Goal: Navigation & Orientation: Find specific page/section

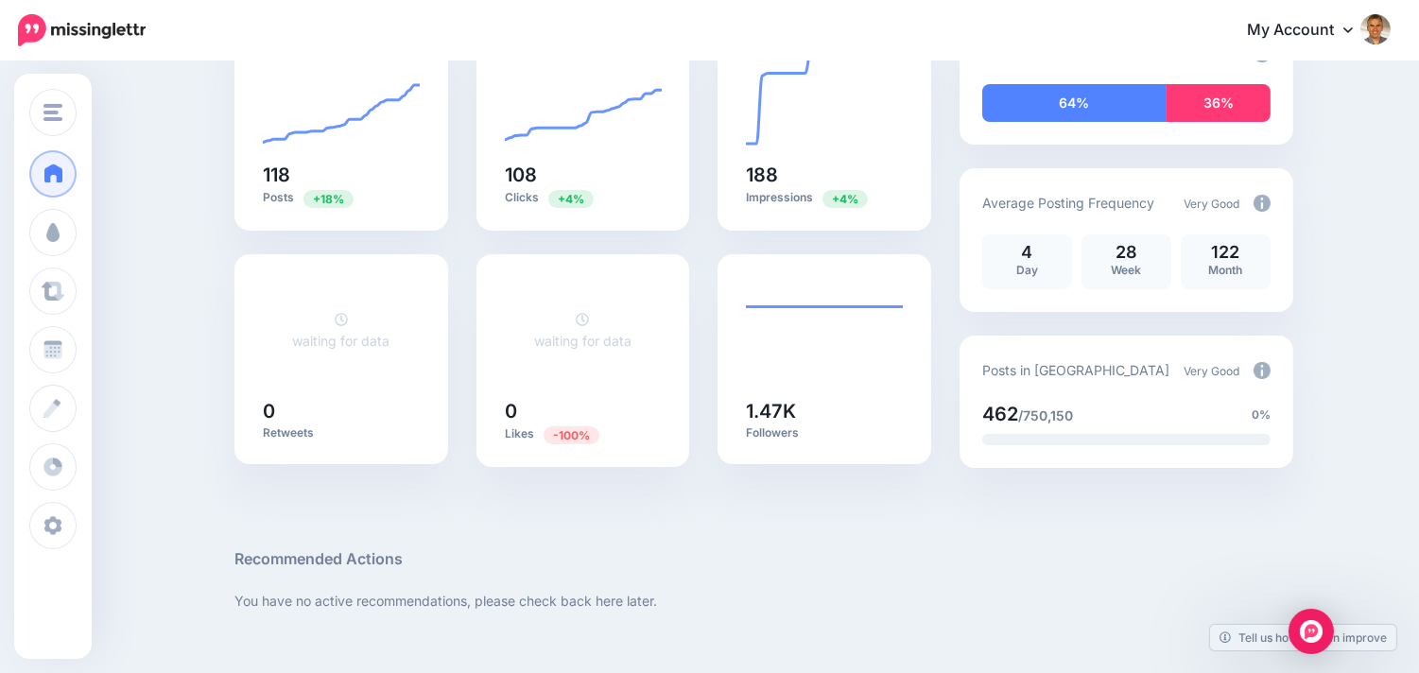
scroll to position [420, 0]
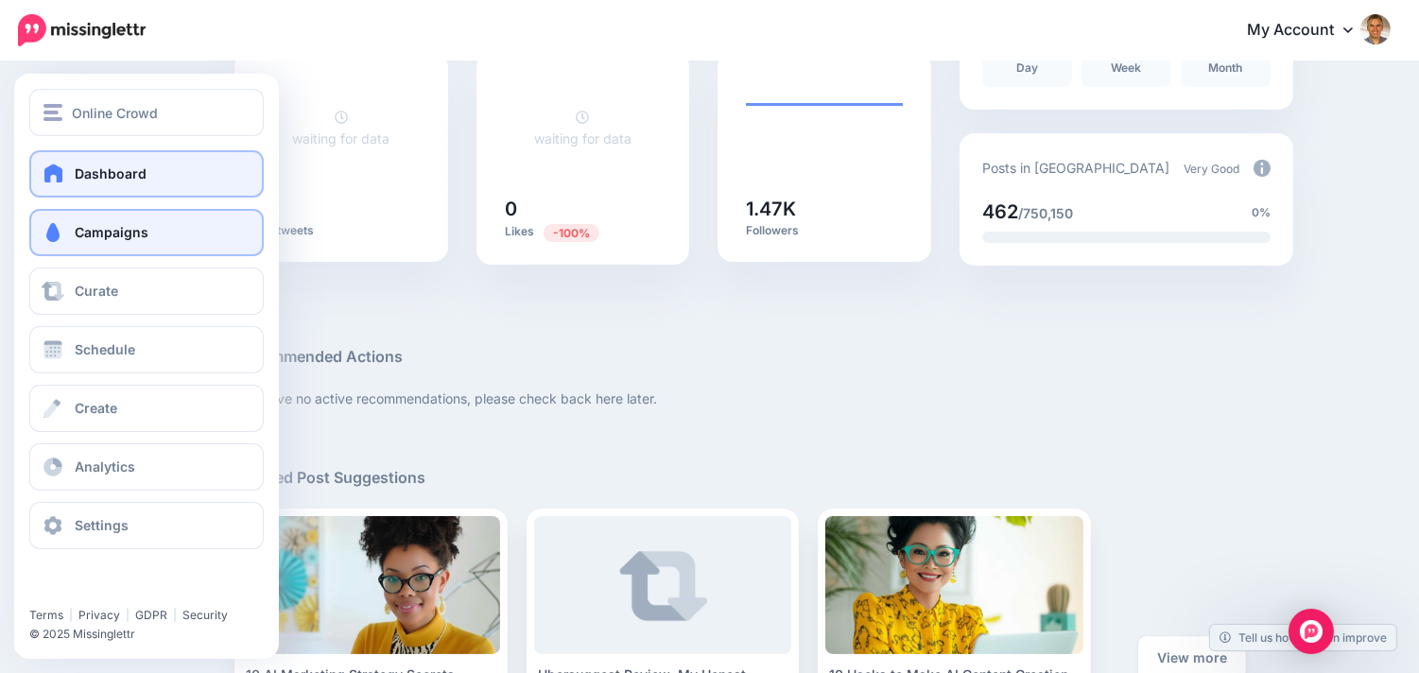
click at [58, 234] on span at bounding box center [53, 232] width 25 height 19
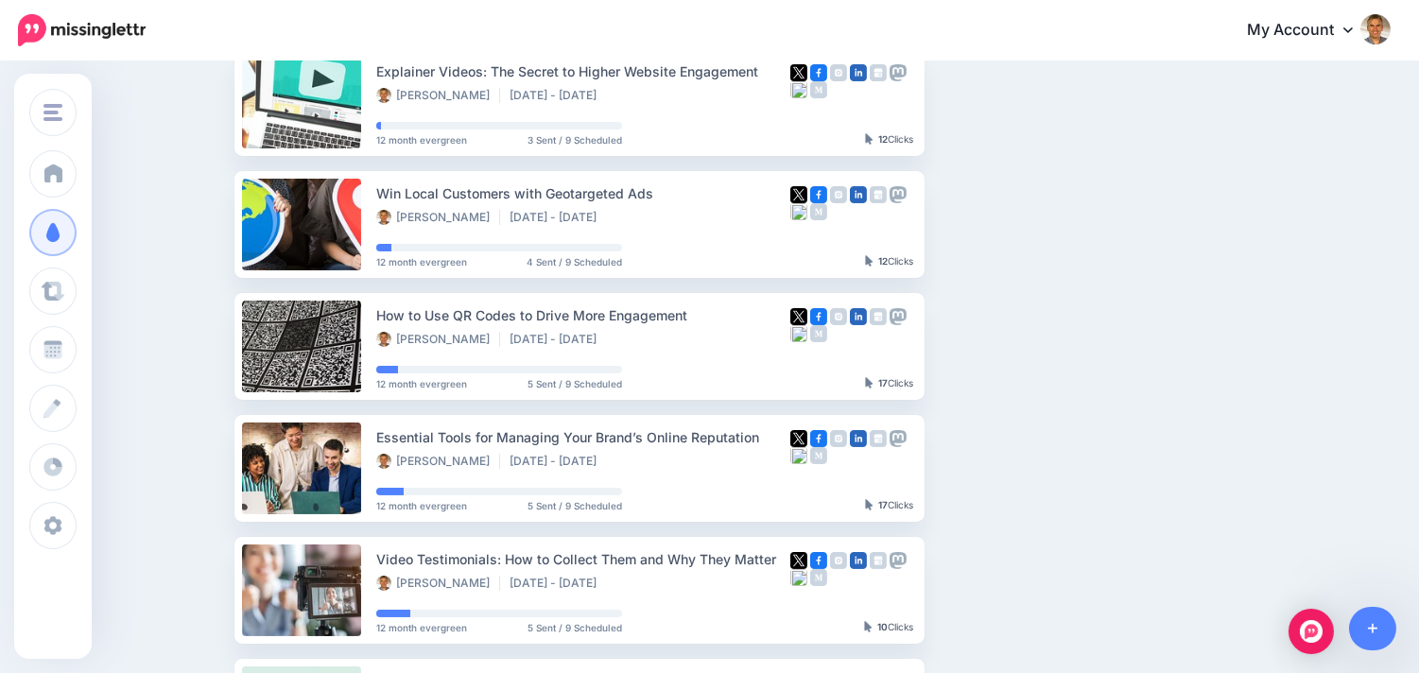
scroll to position [11, 0]
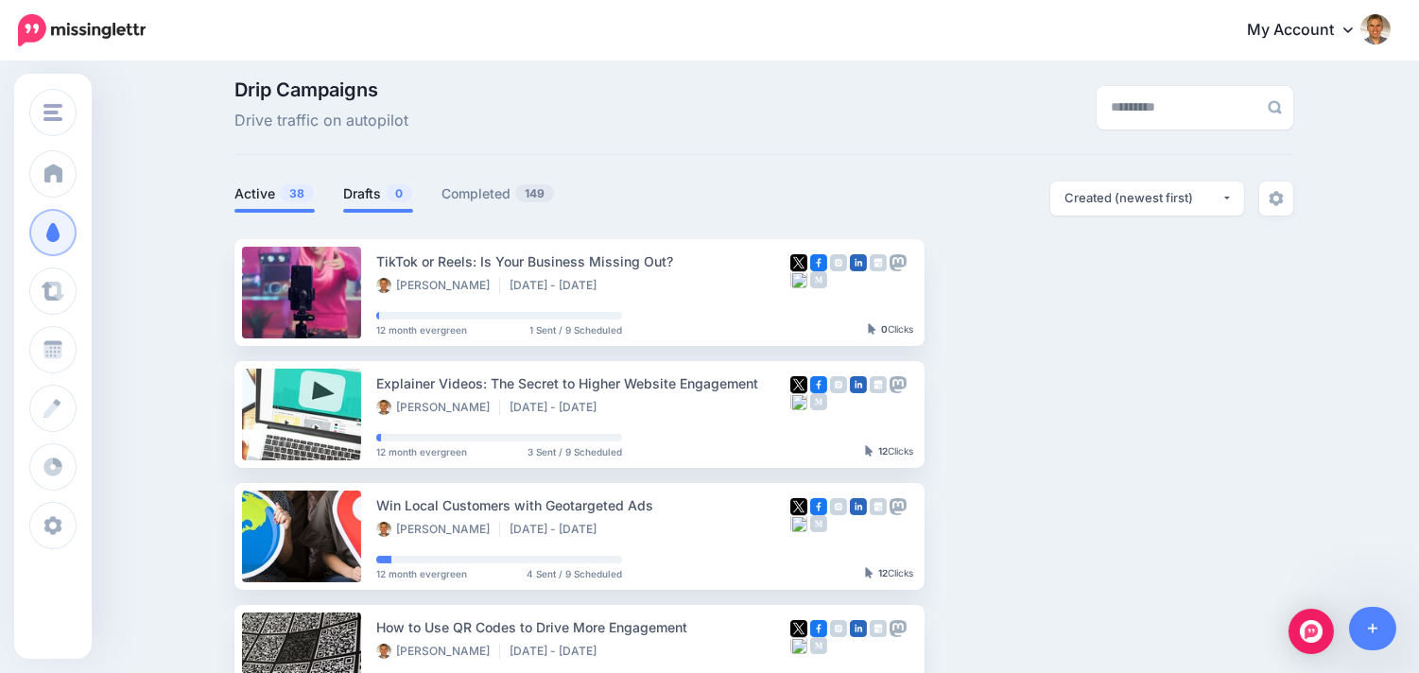
click at [385, 189] on link "Drafts 0" at bounding box center [378, 193] width 70 height 23
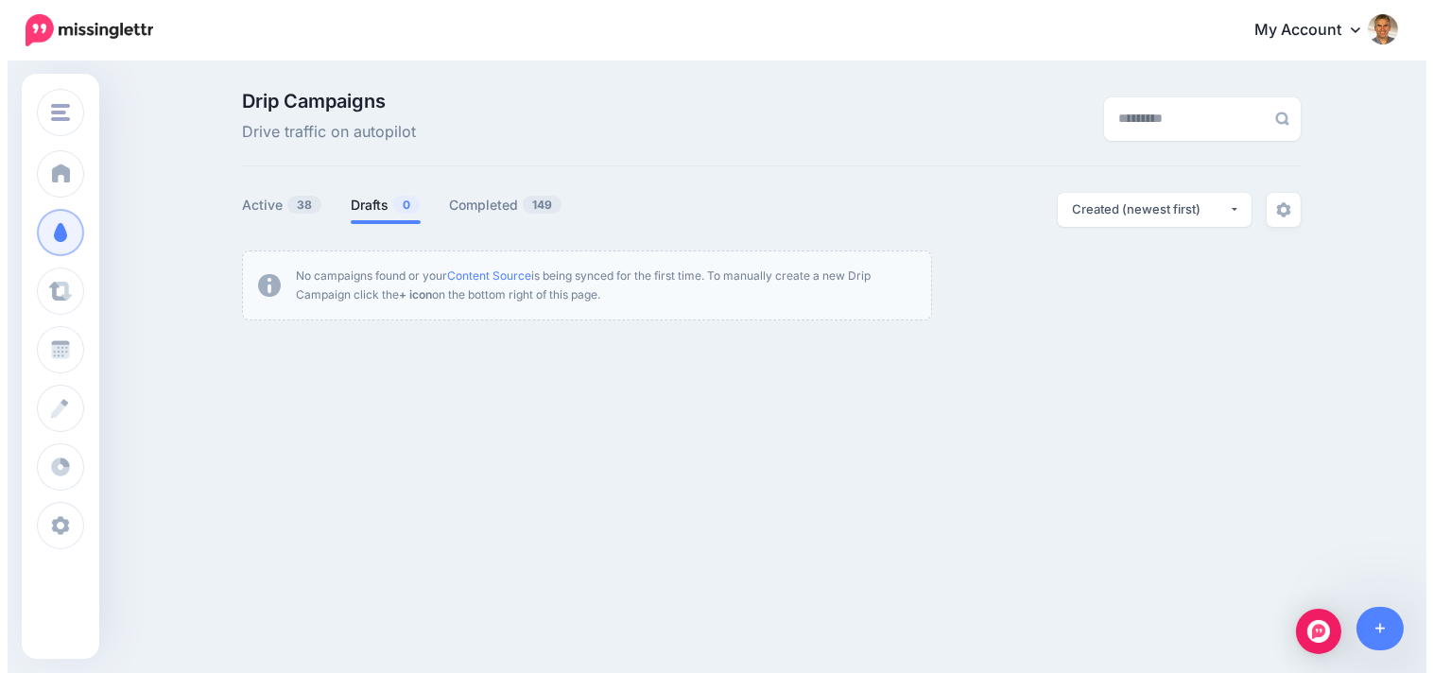
scroll to position [0, 0]
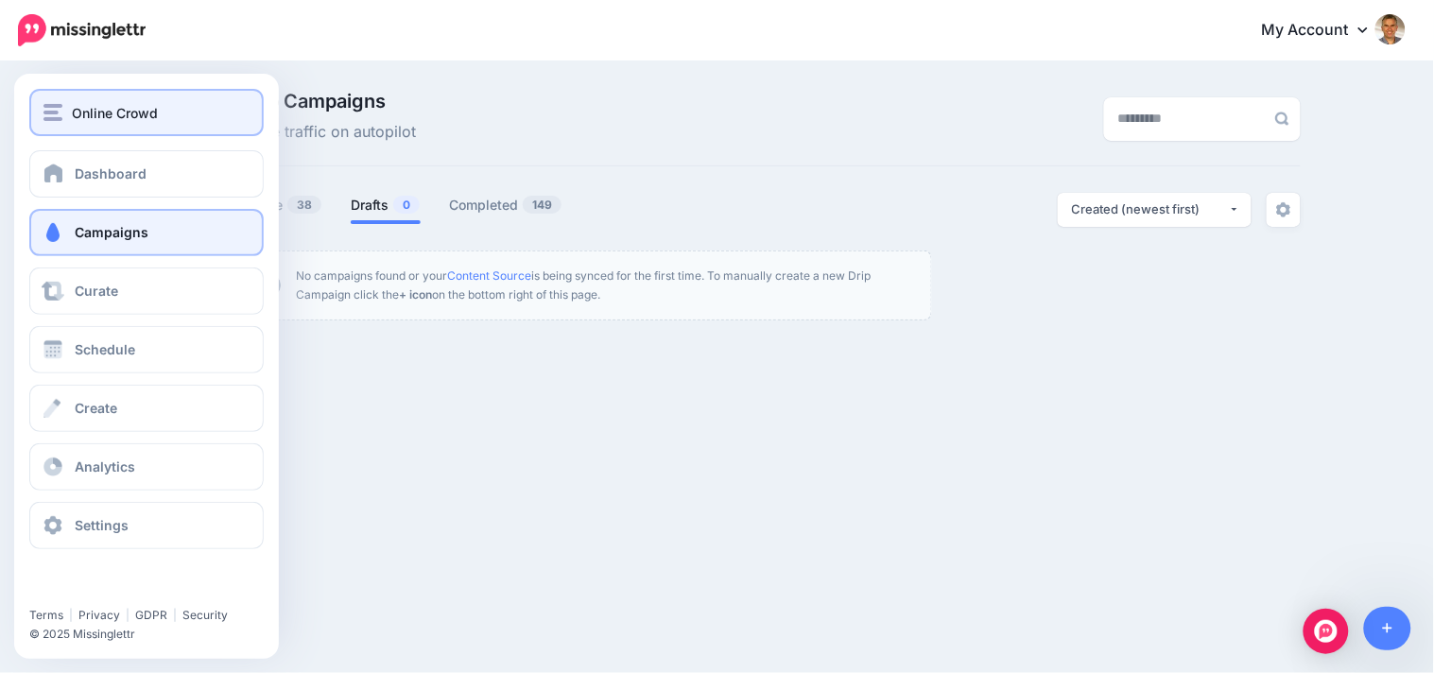
click at [32, 115] on button "Online Crowd" at bounding box center [146, 112] width 234 height 47
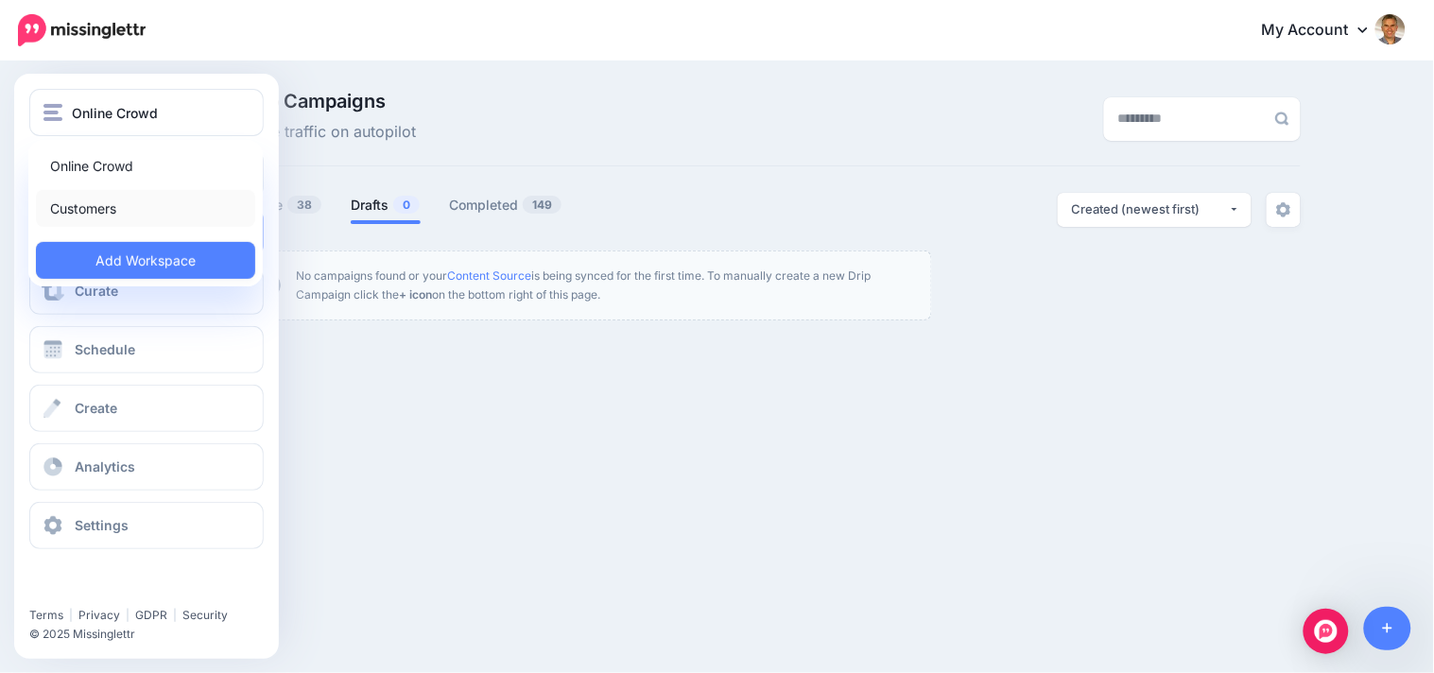
click at [88, 199] on link "Customers" at bounding box center [145, 208] width 219 height 37
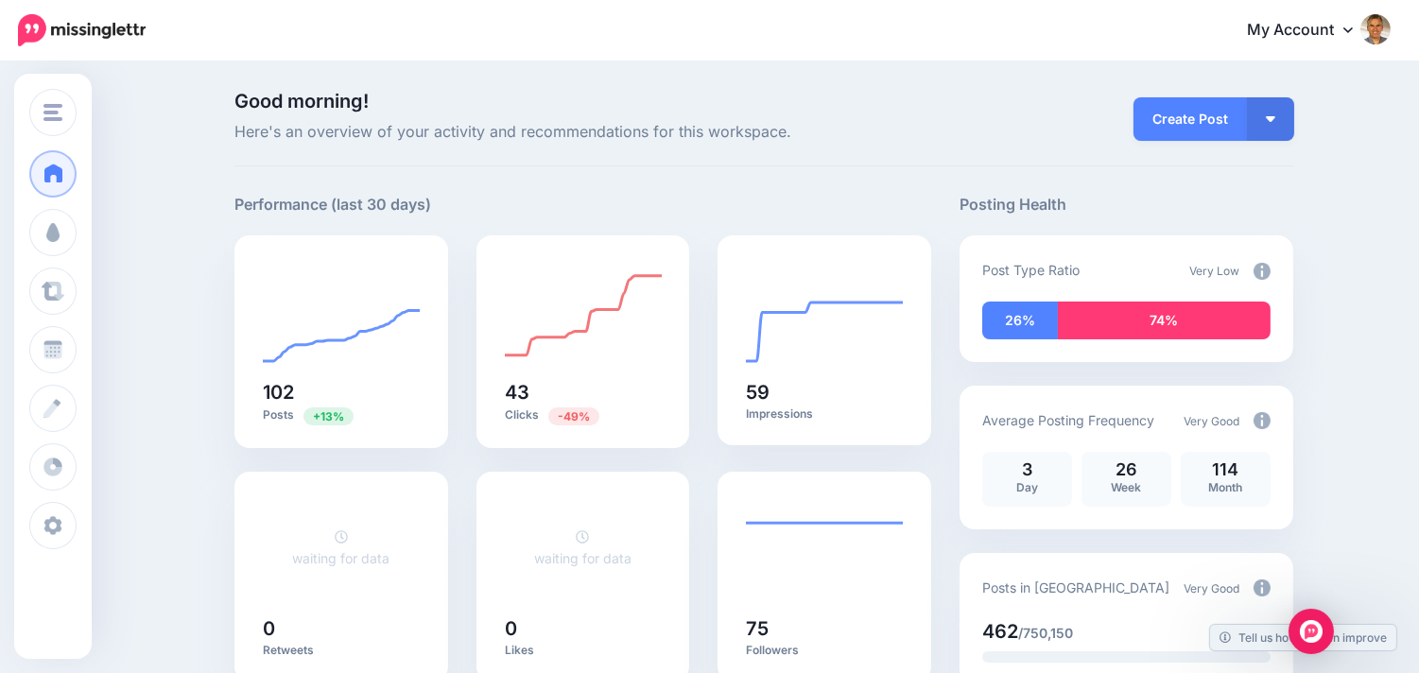
click at [700, 216] on div "**********" at bounding box center [582, 214] width 697 height 43
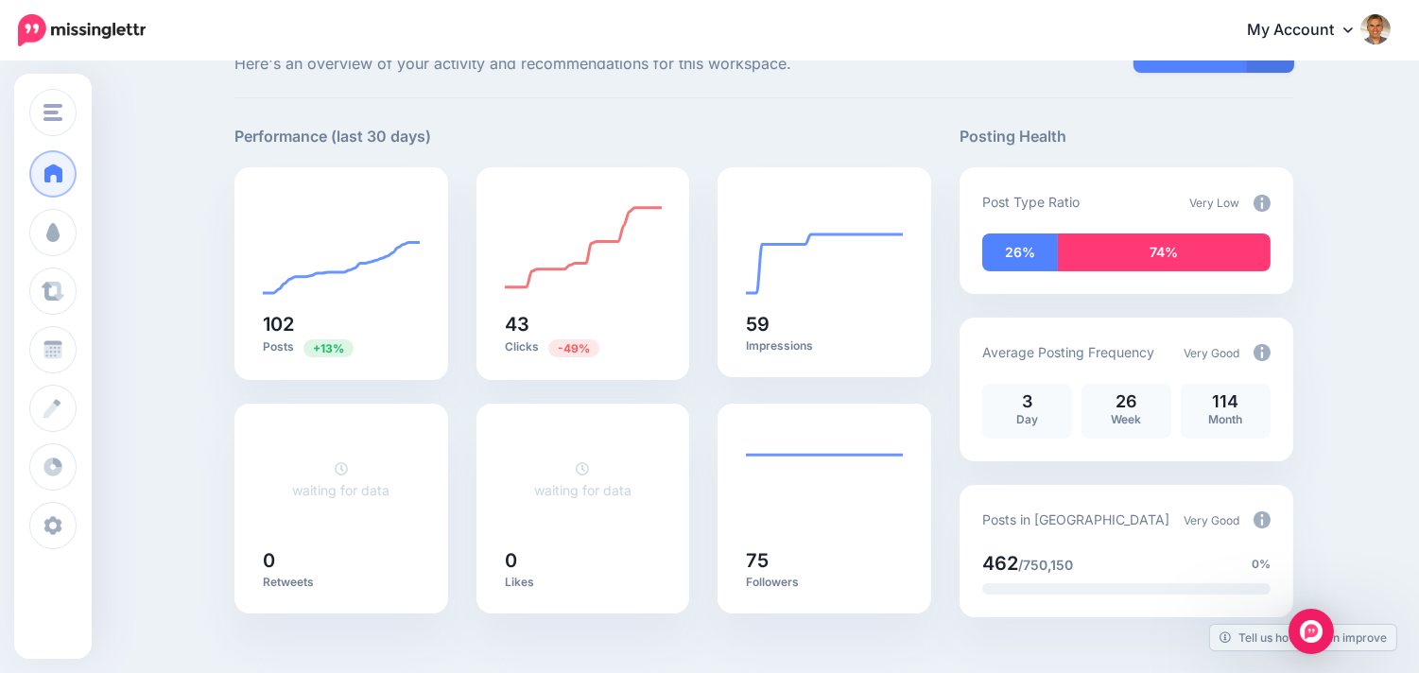
scroll to position [105, 0]
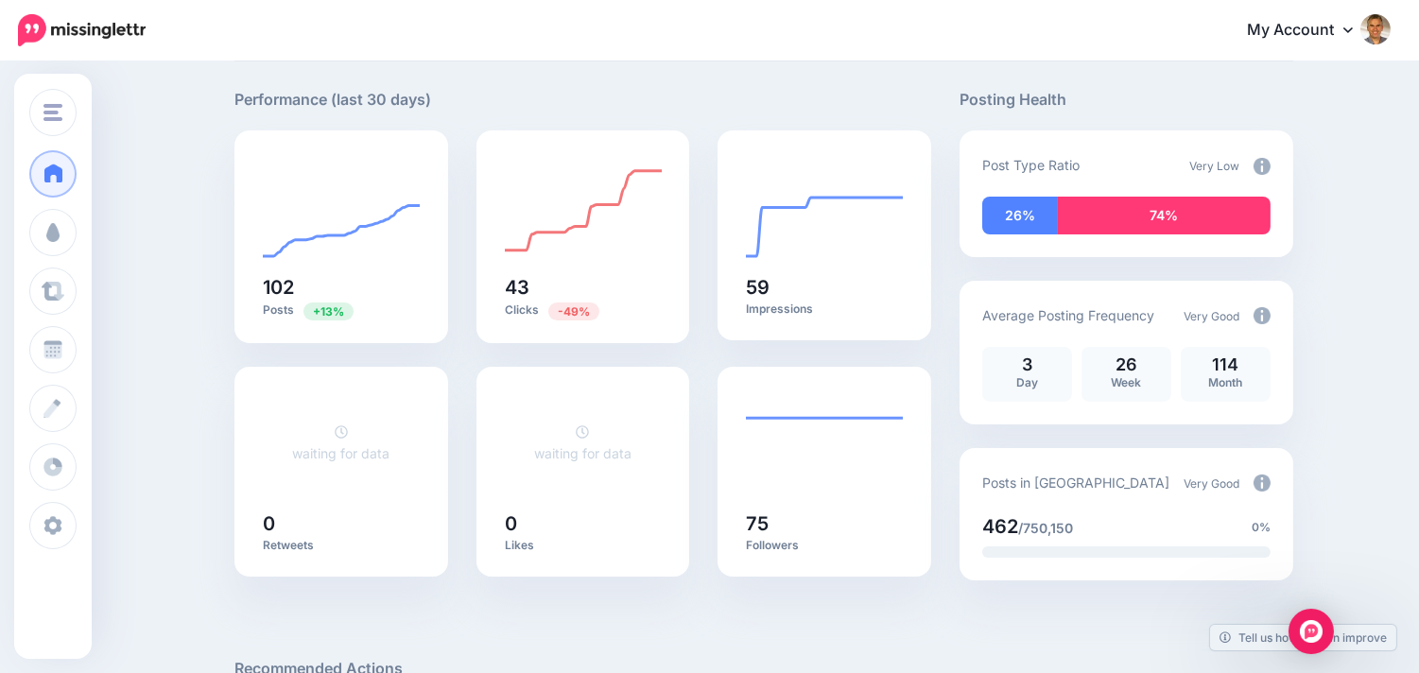
click at [1268, 518] on span "0%" at bounding box center [1261, 527] width 19 height 19
click at [1270, 484] on img at bounding box center [1262, 483] width 17 height 17
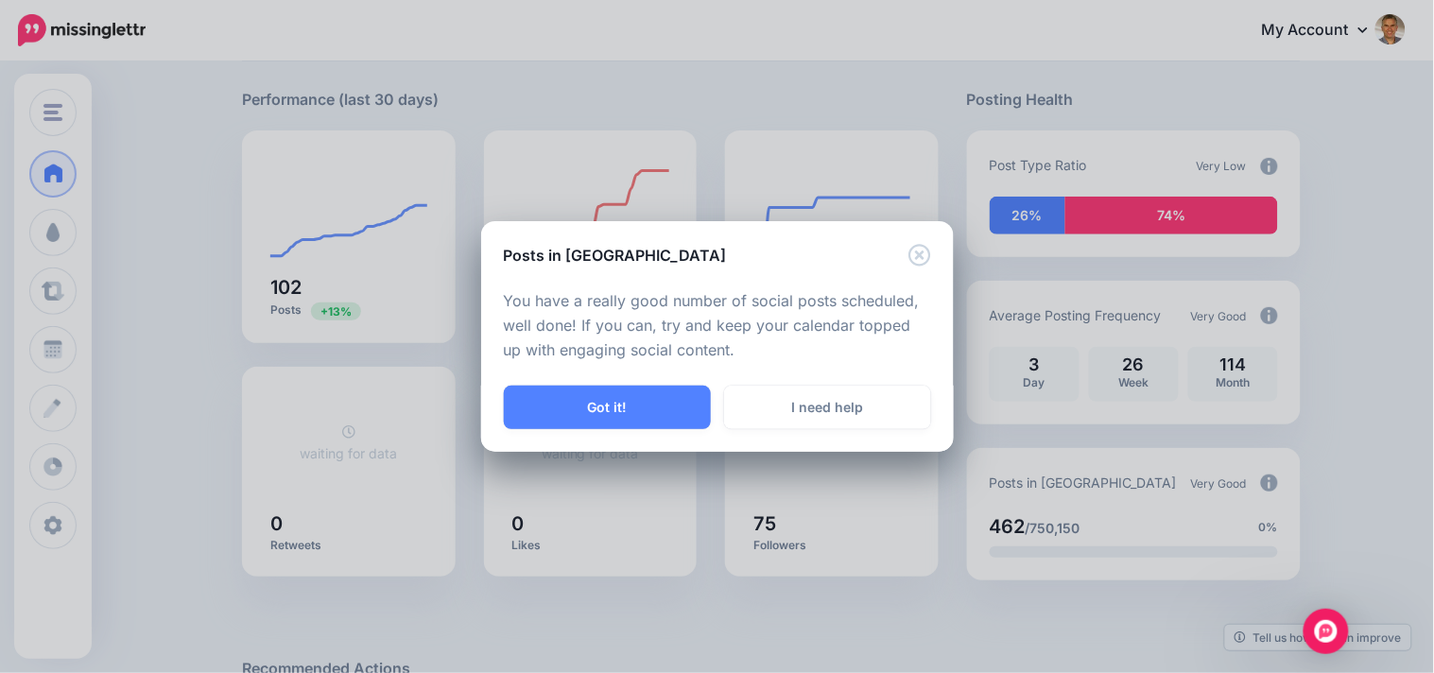
drag, startPoint x: 622, startPoint y: 400, endPoint x: 645, endPoint y: 407, distance: 23.6
click at [621, 402] on button "Got it!" at bounding box center [607, 407] width 207 height 43
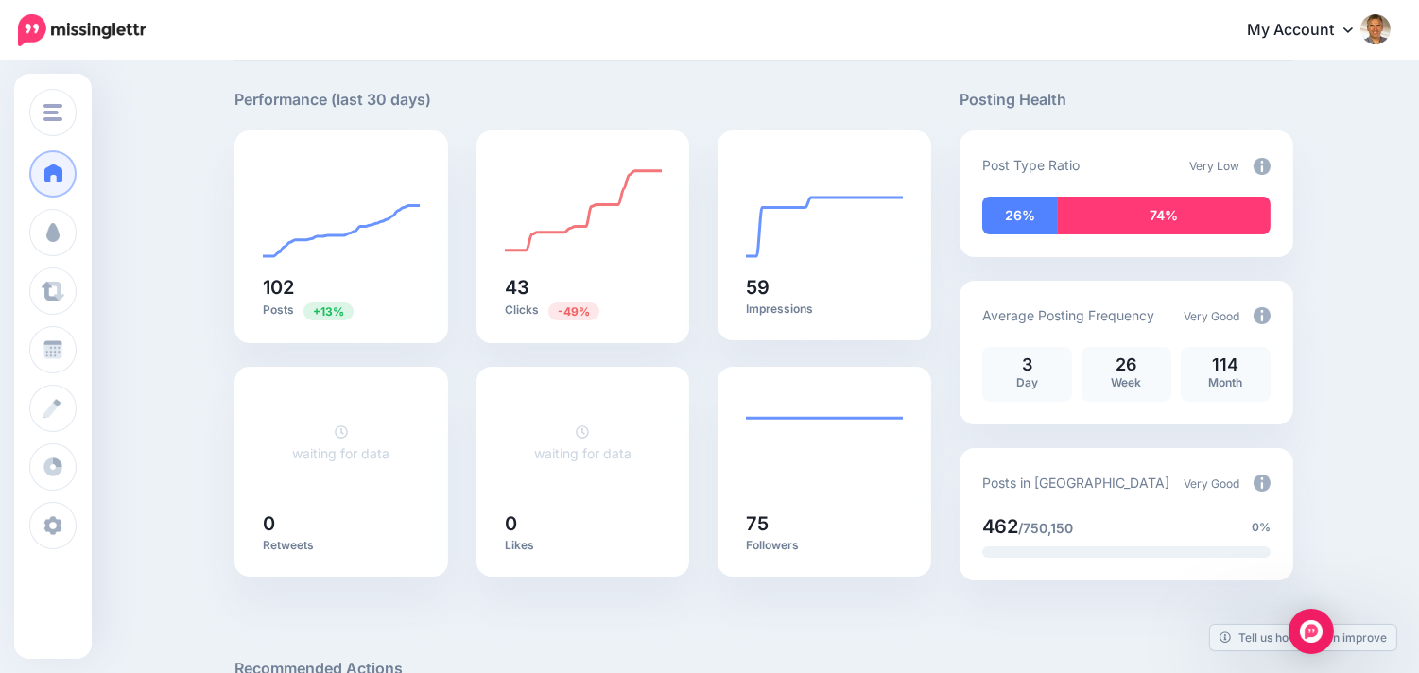
click at [1265, 317] on img at bounding box center [1262, 315] width 17 height 17
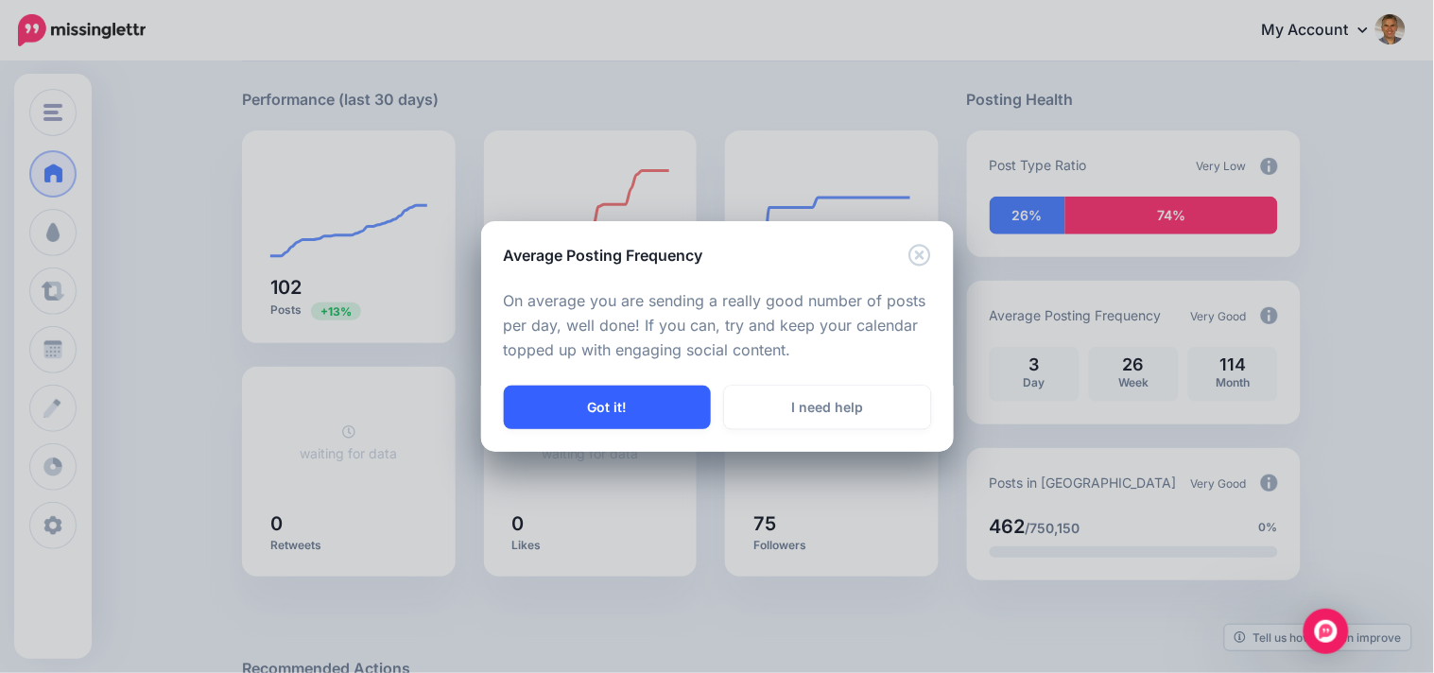
click at [631, 411] on button "Got it!" at bounding box center [607, 407] width 207 height 43
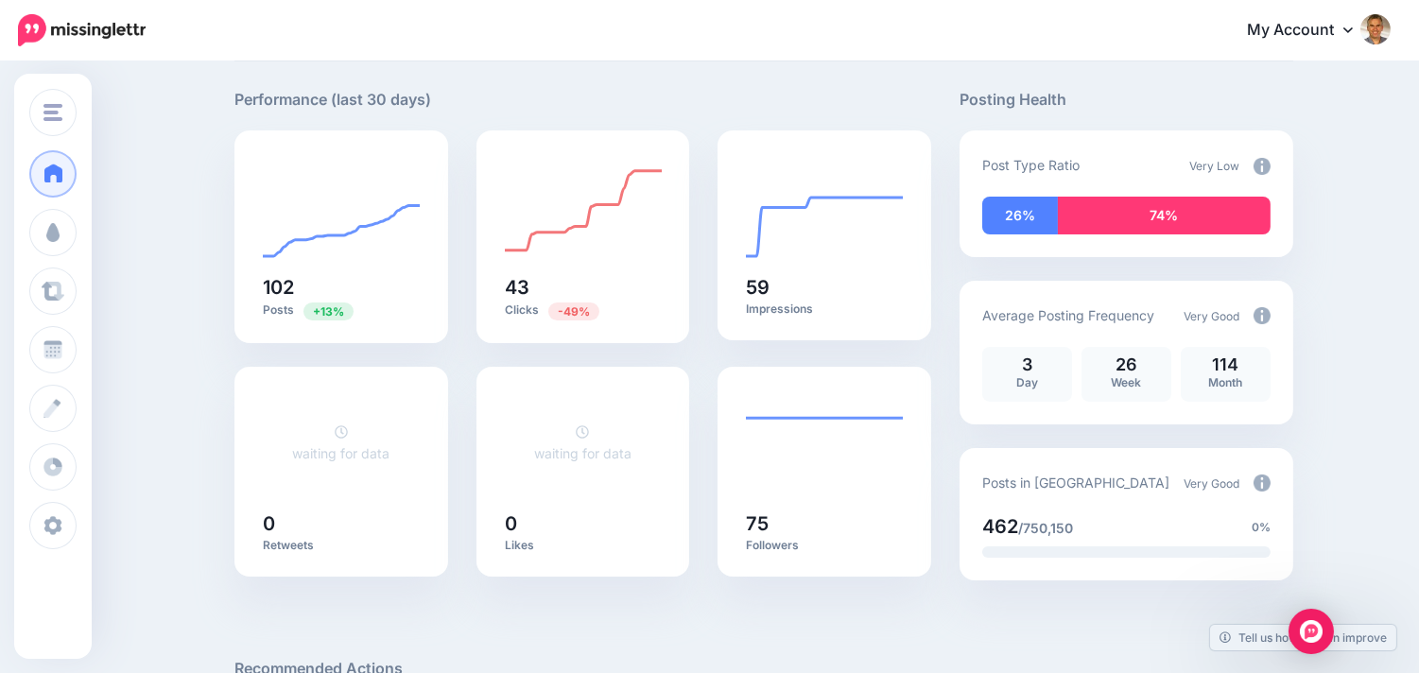
click at [1271, 164] on img at bounding box center [1262, 166] width 17 height 17
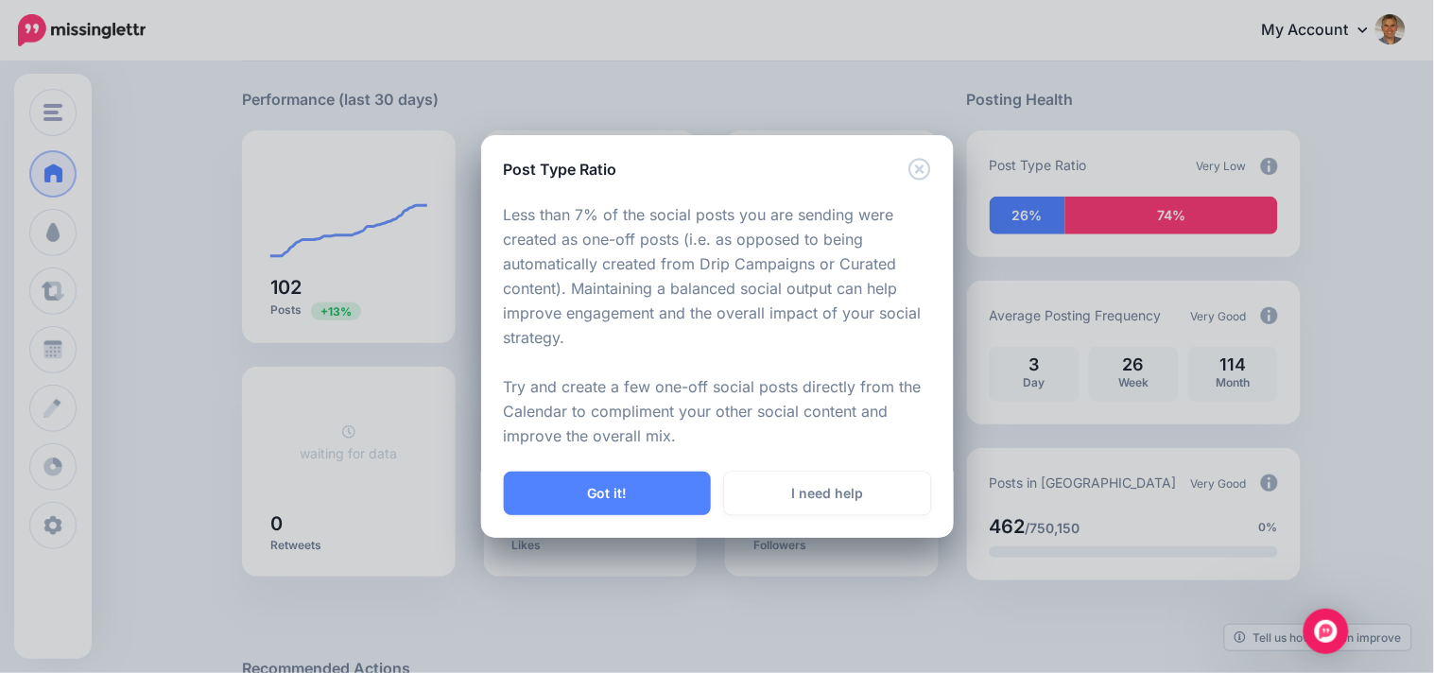
drag, startPoint x: 652, startPoint y: 493, endPoint x: 690, endPoint y: 459, distance: 50.2
click at [652, 492] on button "Got it!" at bounding box center [607, 493] width 207 height 43
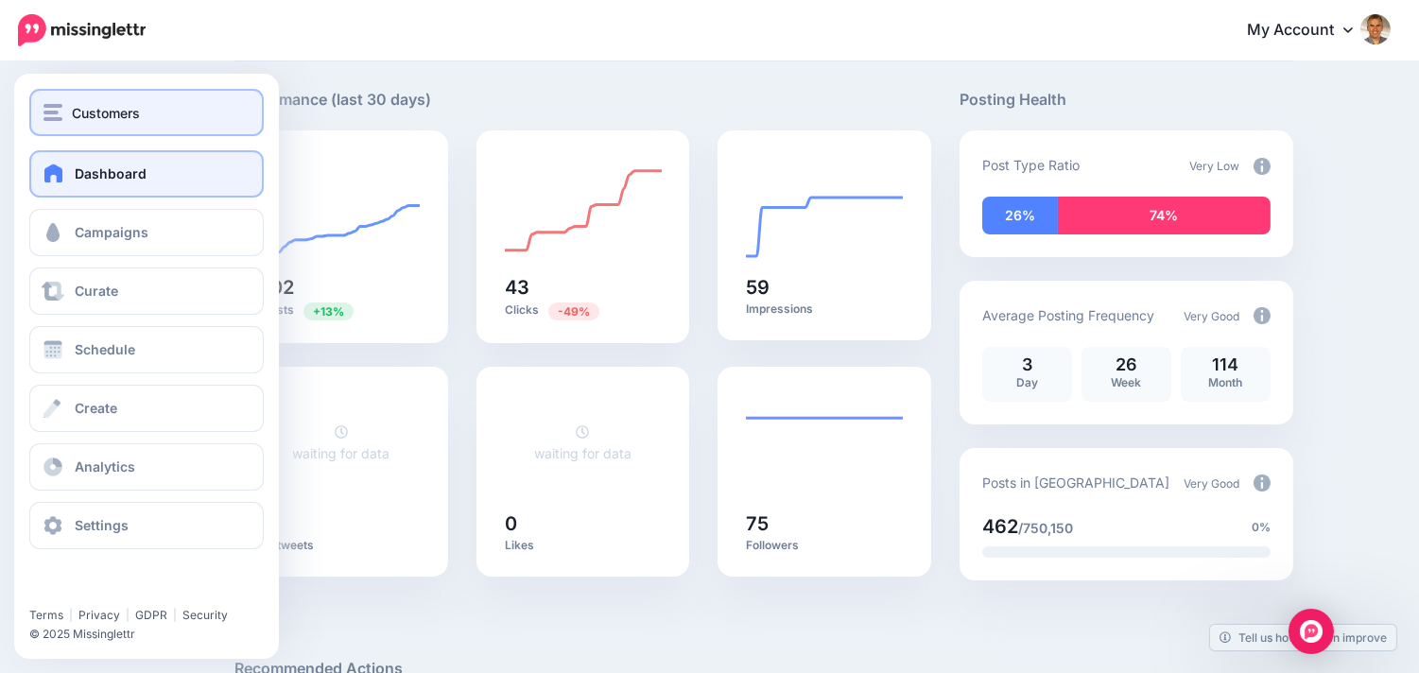
click at [61, 116] on img "button" at bounding box center [52, 112] width 19 height 17
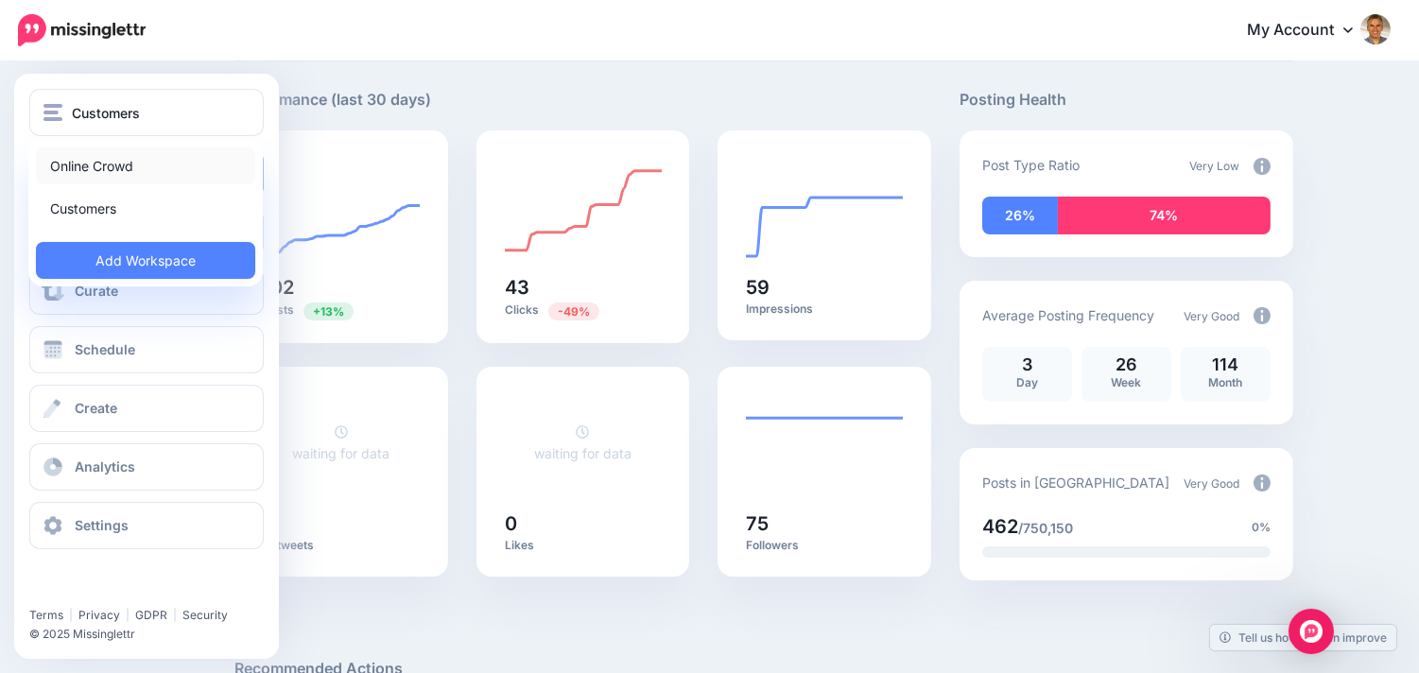
click at [80, 157] on link "Online Crowd" at bounding box center [145, 165] width 219 height 37
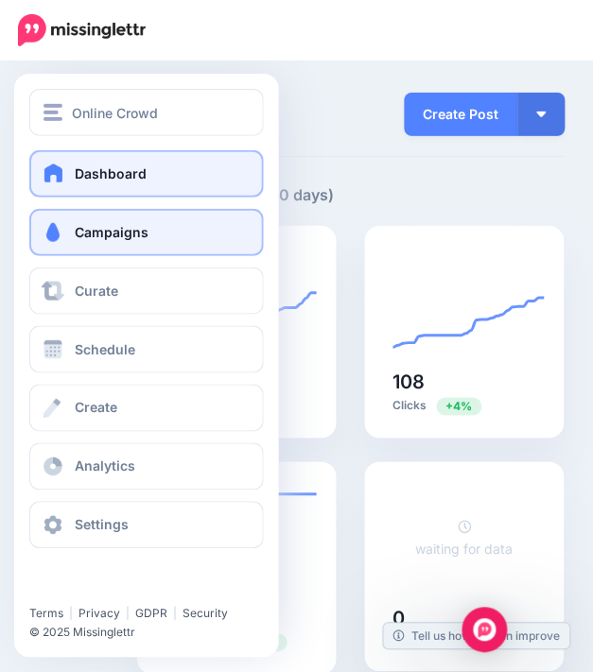
click at [59, 236] on span at bounding box center [53, 232] width 25 height 19
